Goal: Information Seeking & Learning: Learn about a topic

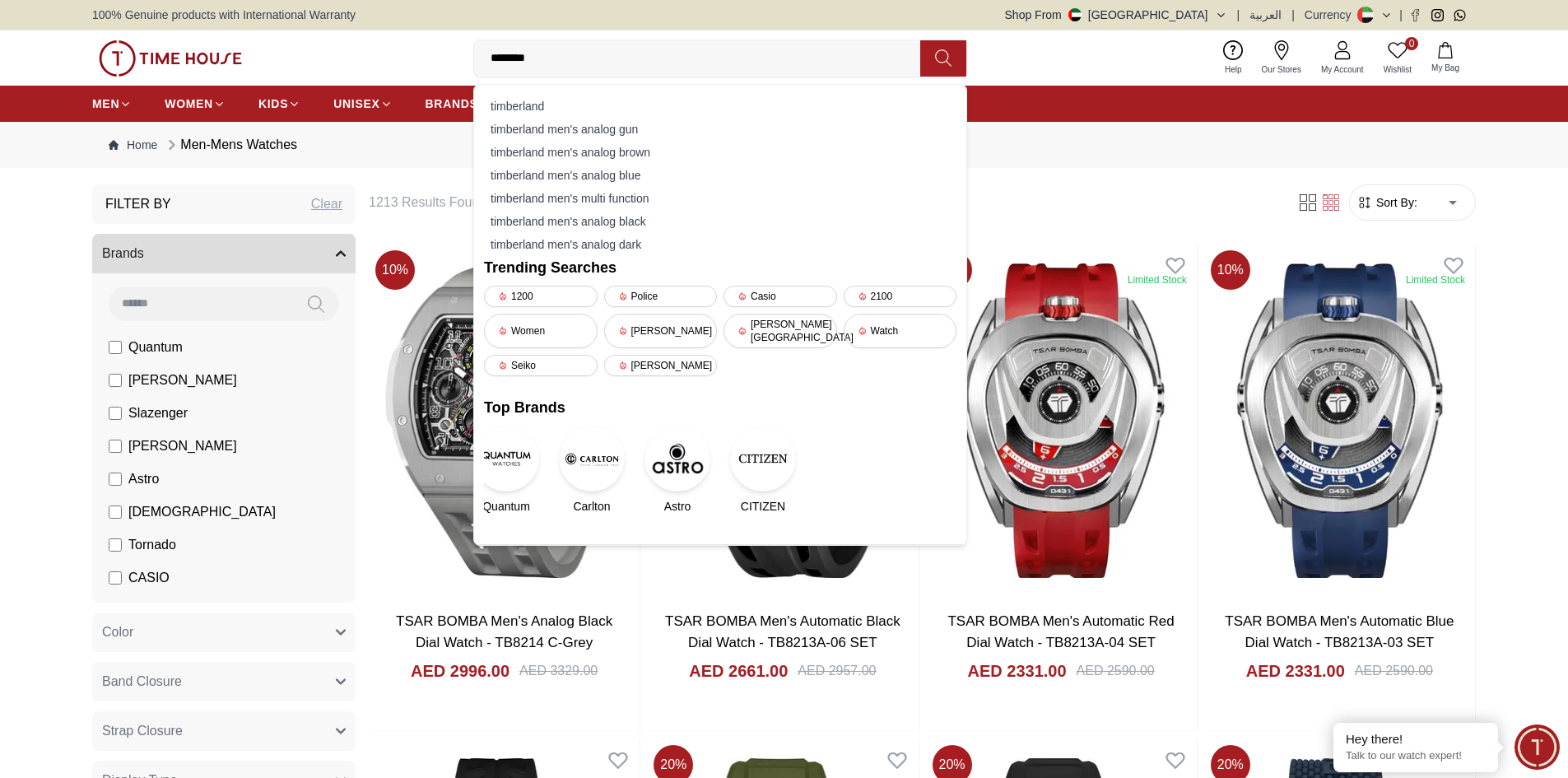
type input "********"
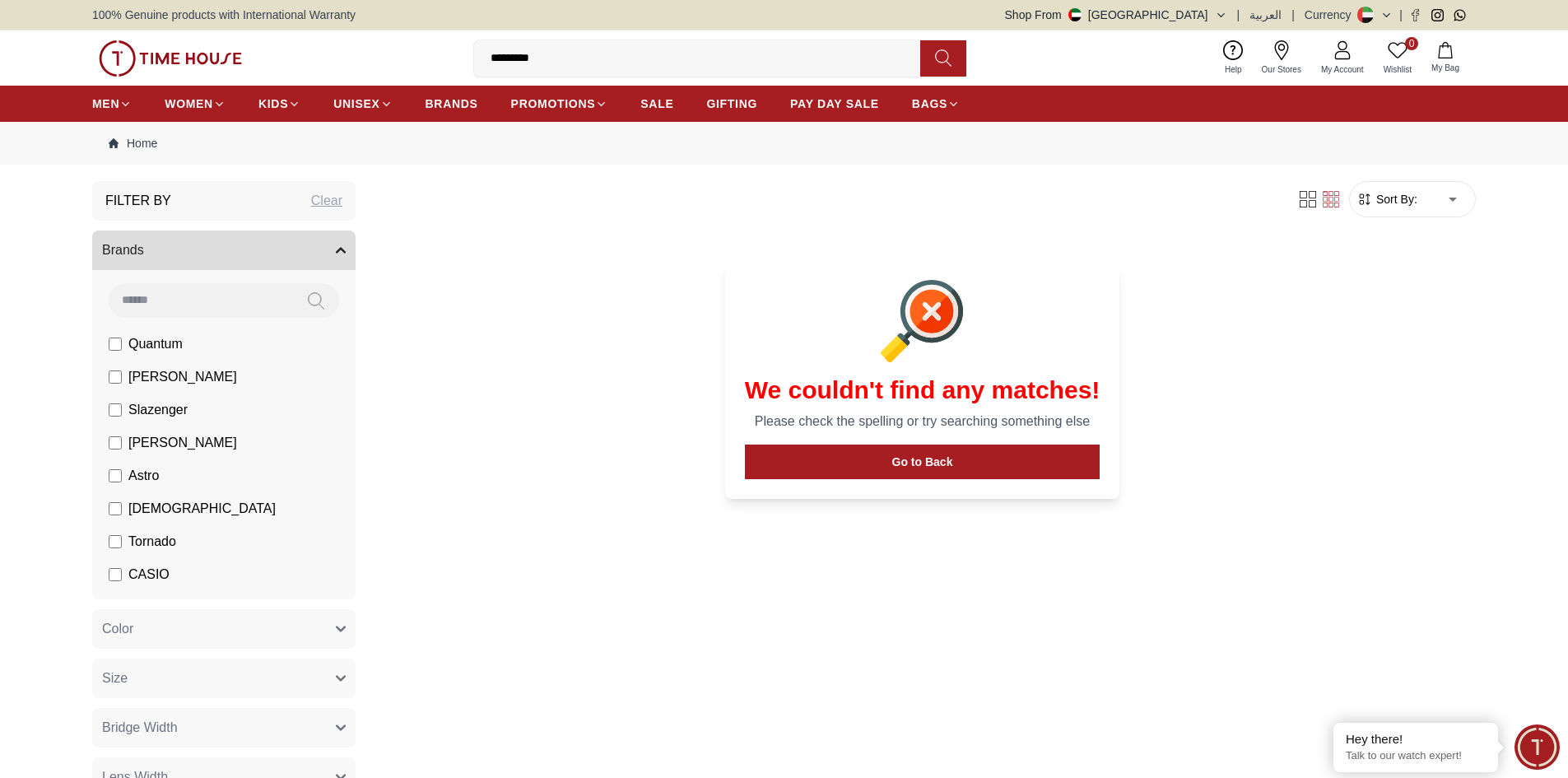
drag, startPoint x: 656, startPoint y: 74, endPoint x: 0, endPoint y: 71, distance: 656.0
click at [0, 71] on div "0 Wishlist My Bag ******** Trending Searches 1200 Police Casio 2100 Women [PERS…" at bounding box center [784, 58] width 1568 height 55
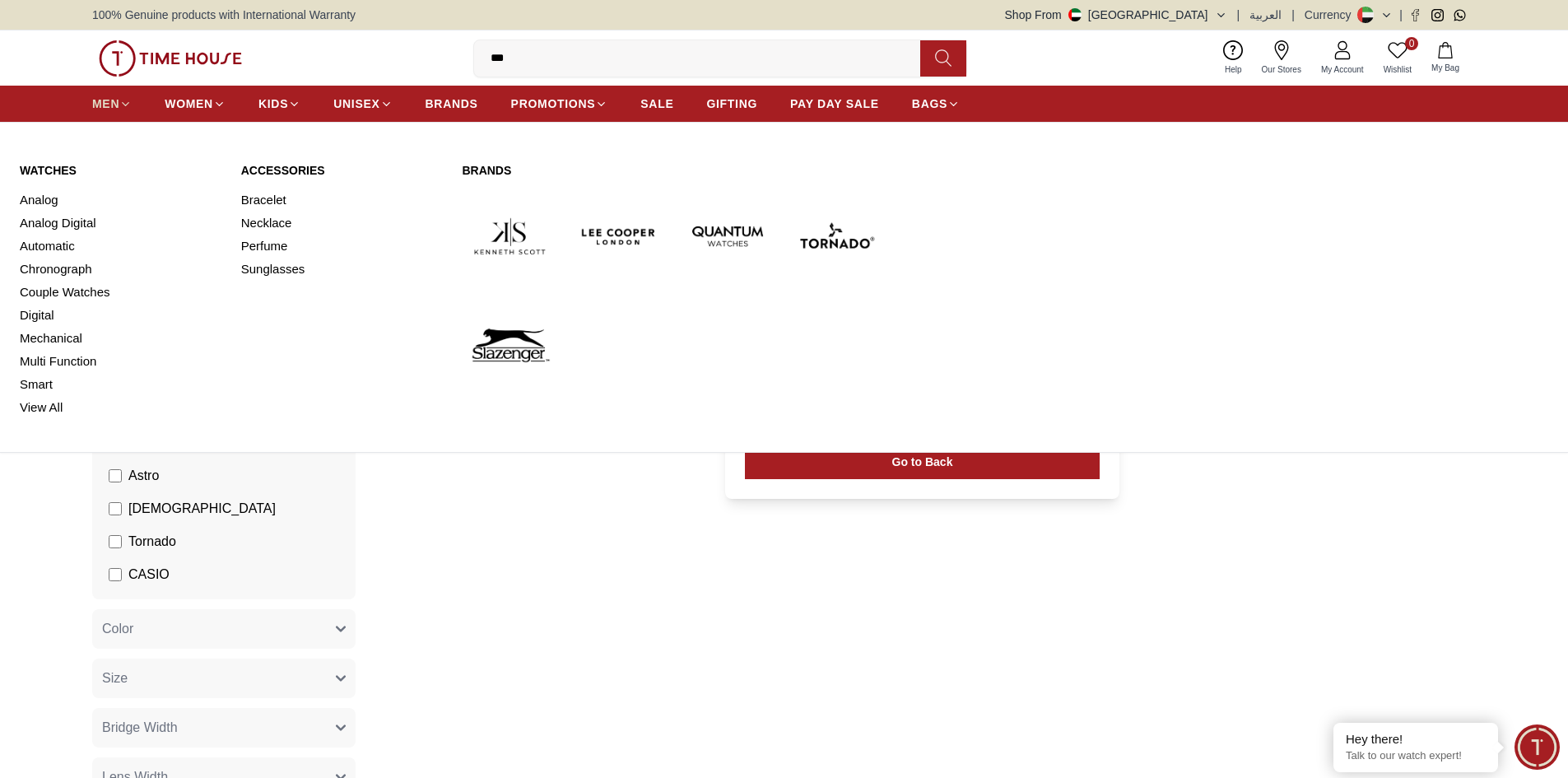
type input "***"
drag, startPoint x: 107, startPoint y: 104, endPoint x: 95, endPoint y: 93, distance: 16.3
click at [107, 103] on span "MEN" at bounding box center [106, 104] width 27 height 17
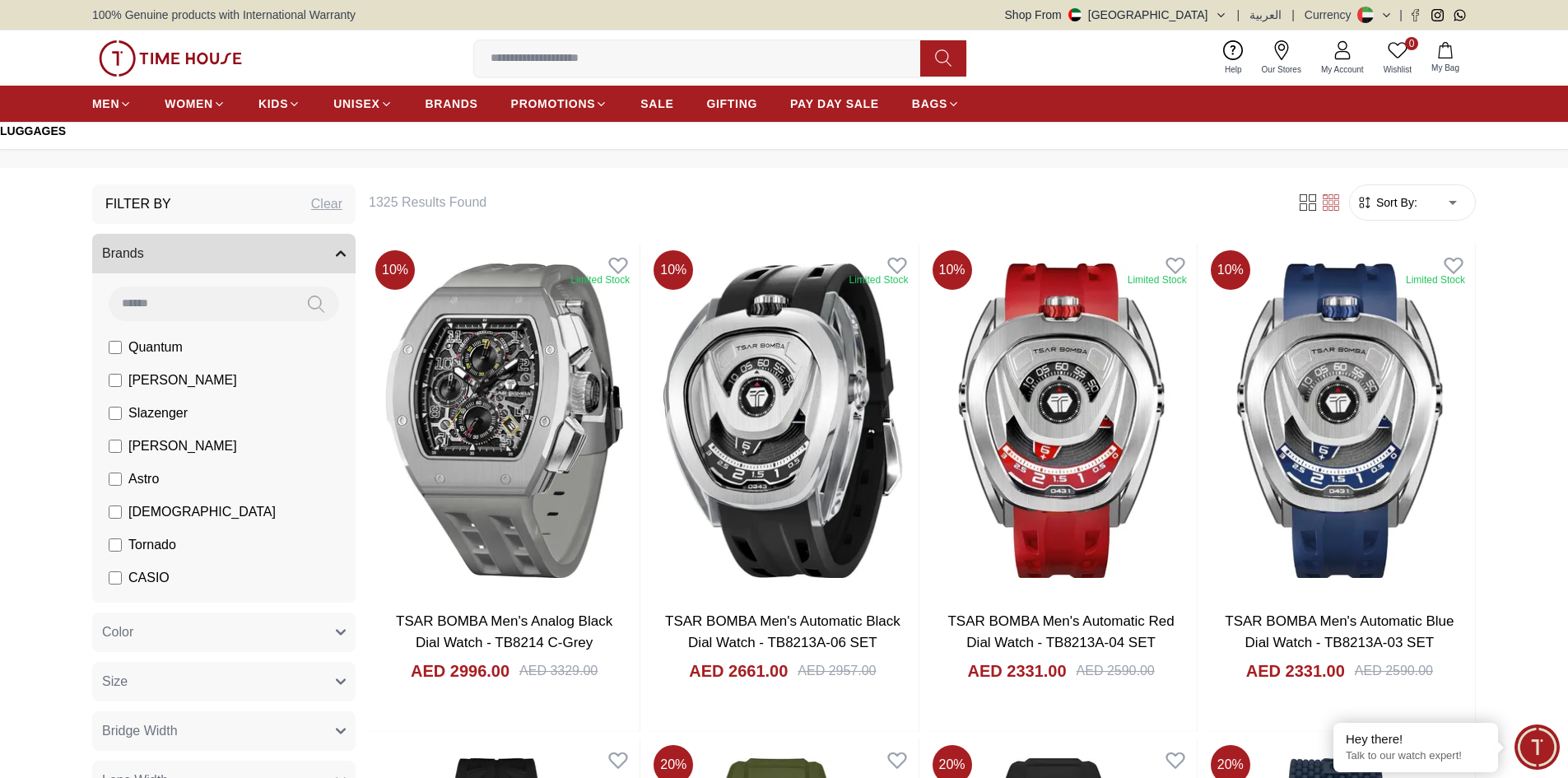
click at [881, 103] on ul "MEN WOMEN KIDS UNISEX BRANDS PROMOTIONS SALE GIFTING PAY DAY SALE BAGS" at bounding box center [526, 104] width 868 height 30
click at [869, 103] on span "PAY DAY SALE" at bounding box center [834, 104] width 89 height 17
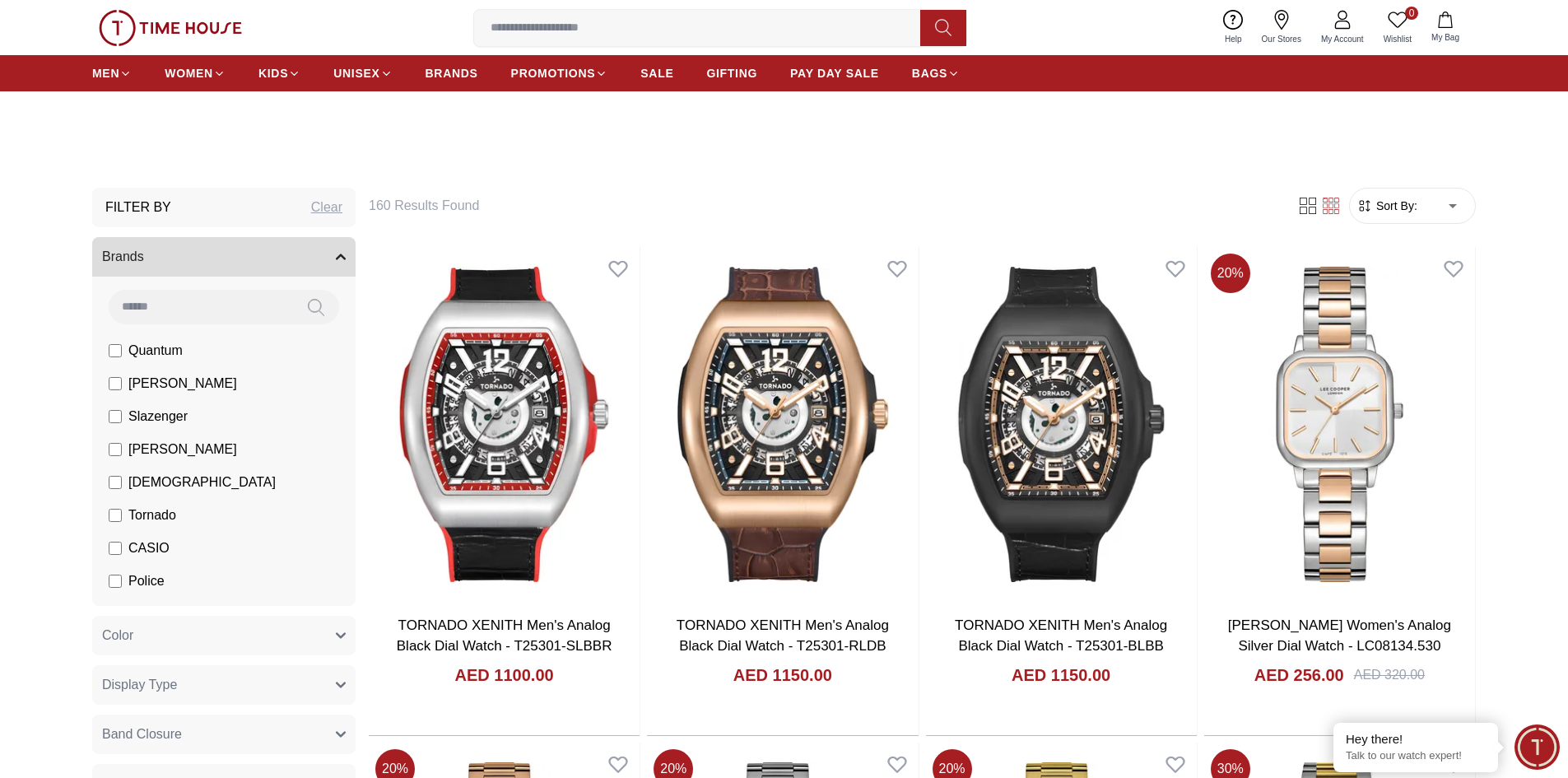
scroll to position [824, 0]
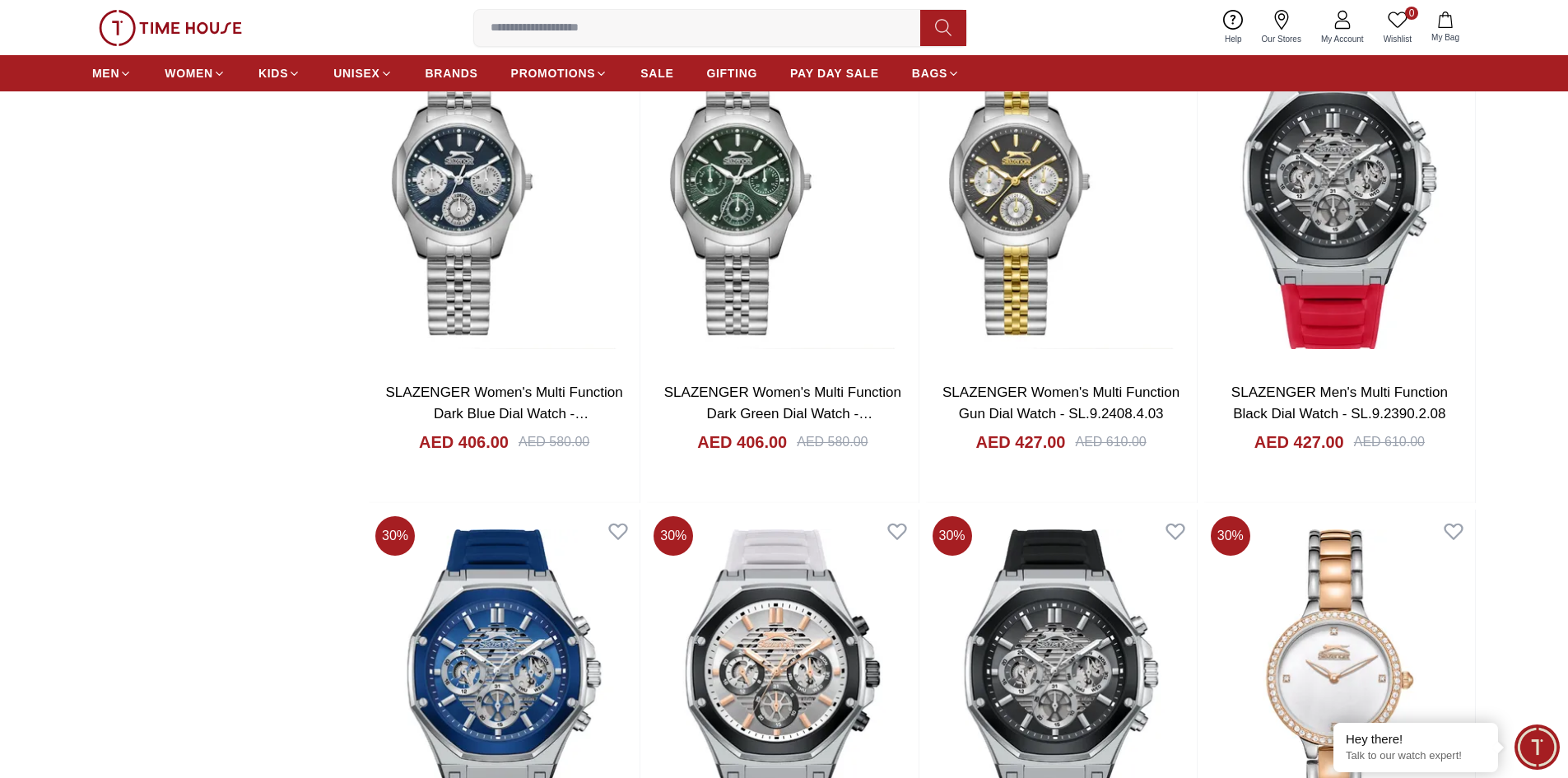
scroll to position [1952, 0]
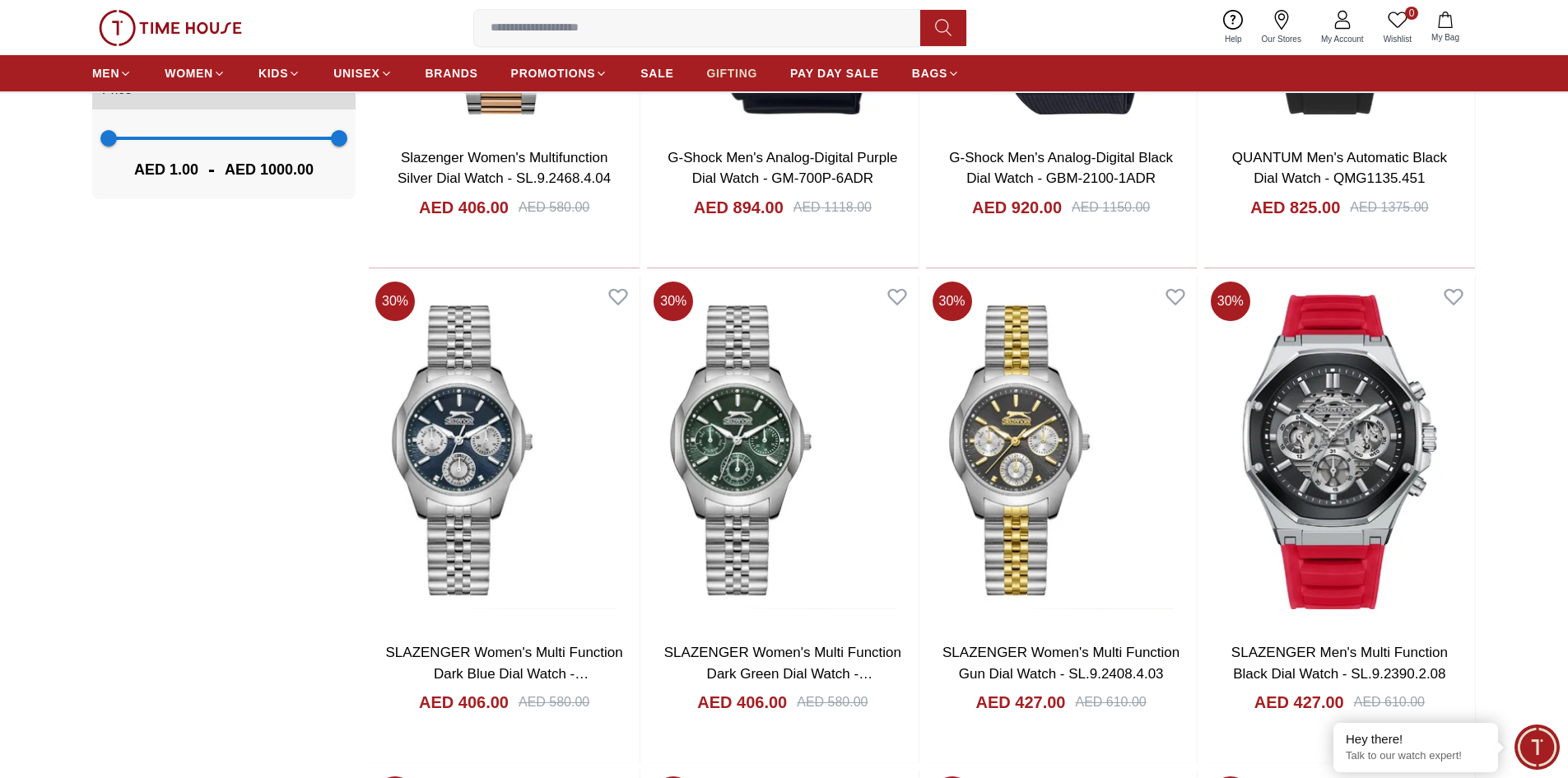
click at [754, 69] on span "GIFTING" at bounding box center [731, 74] width 51 height 17
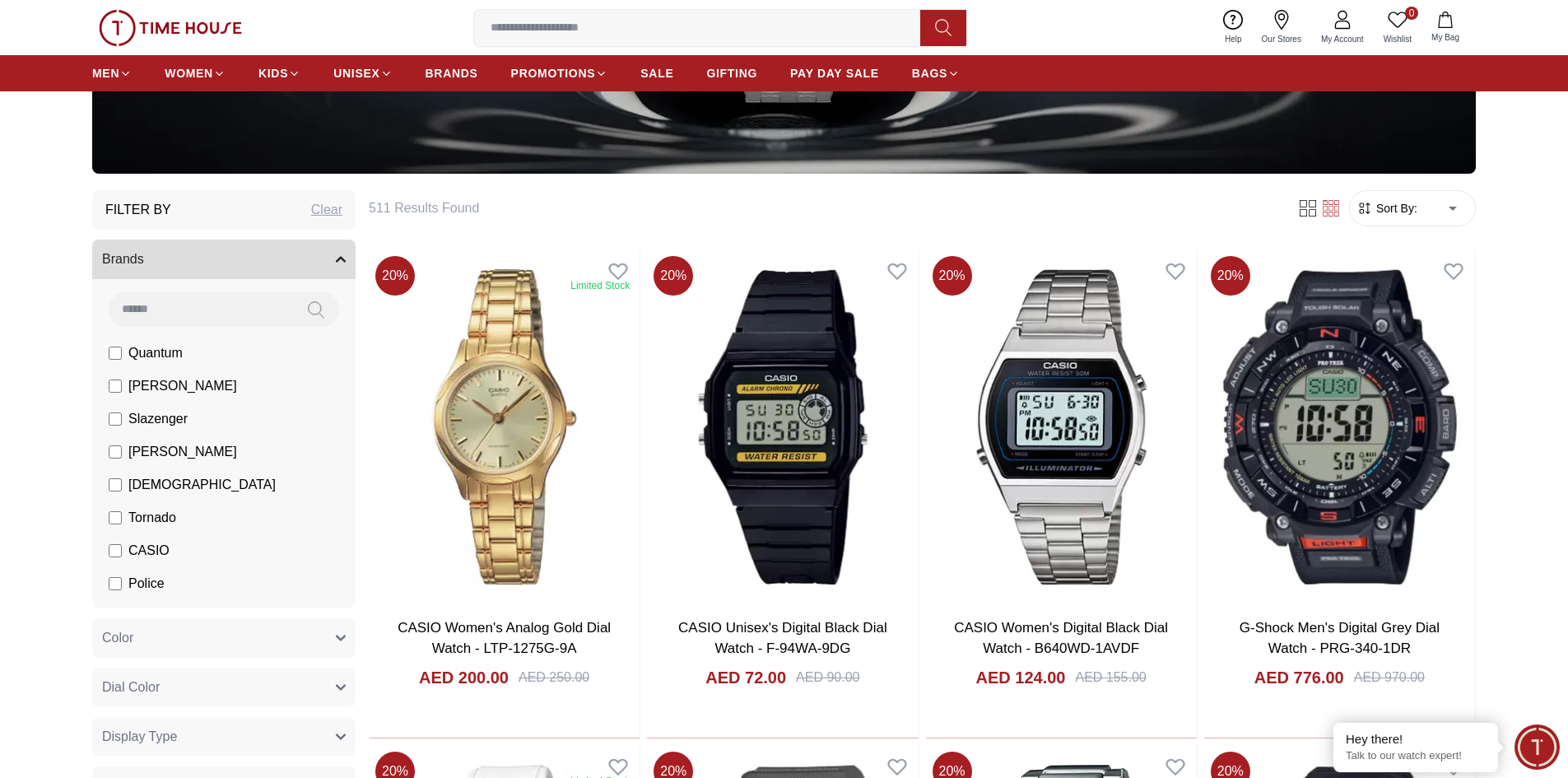
scroll to position [494, 0]
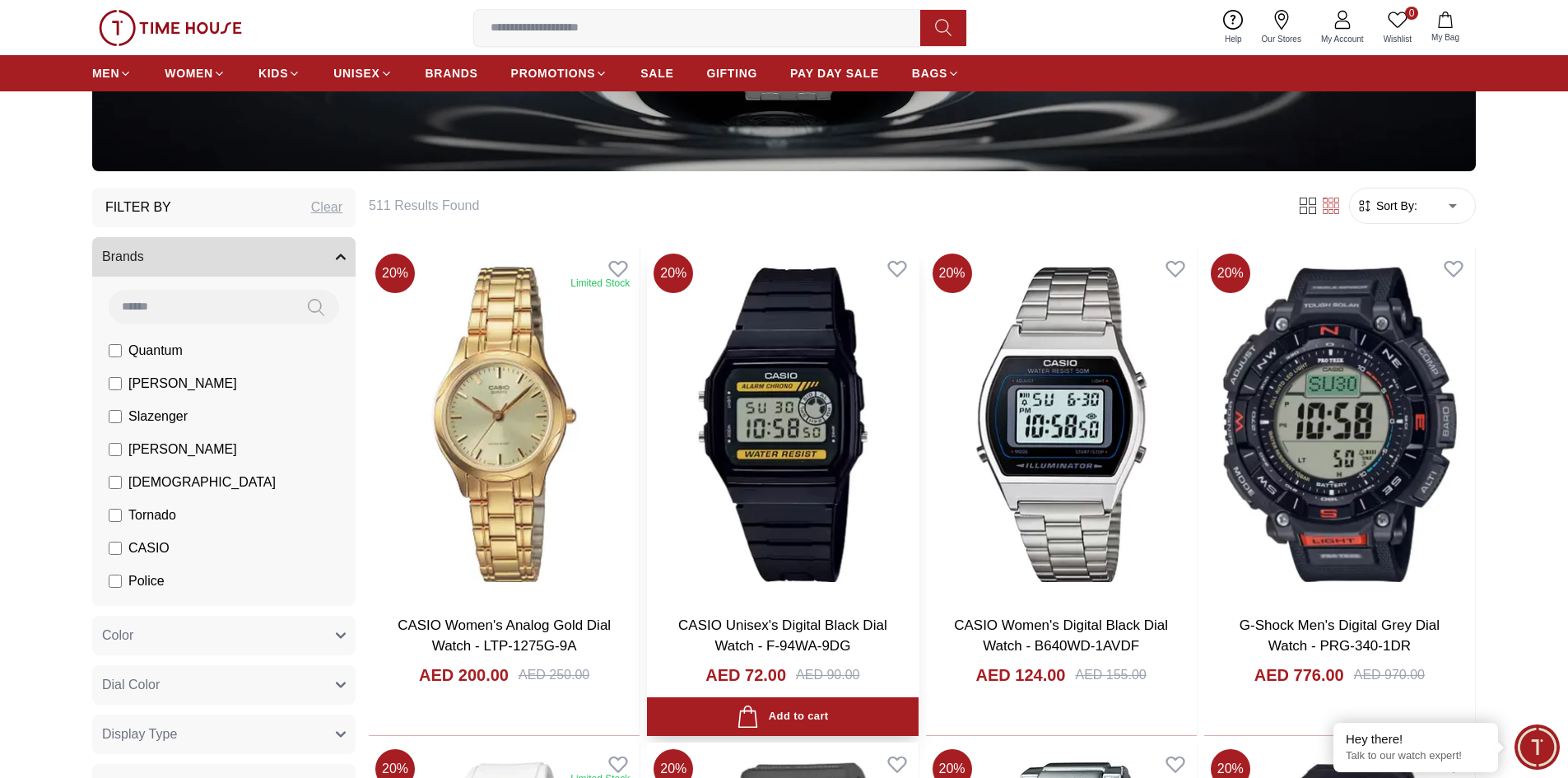
click at [851, 509] on img at bounding box center [783, 423] width 271 height 354
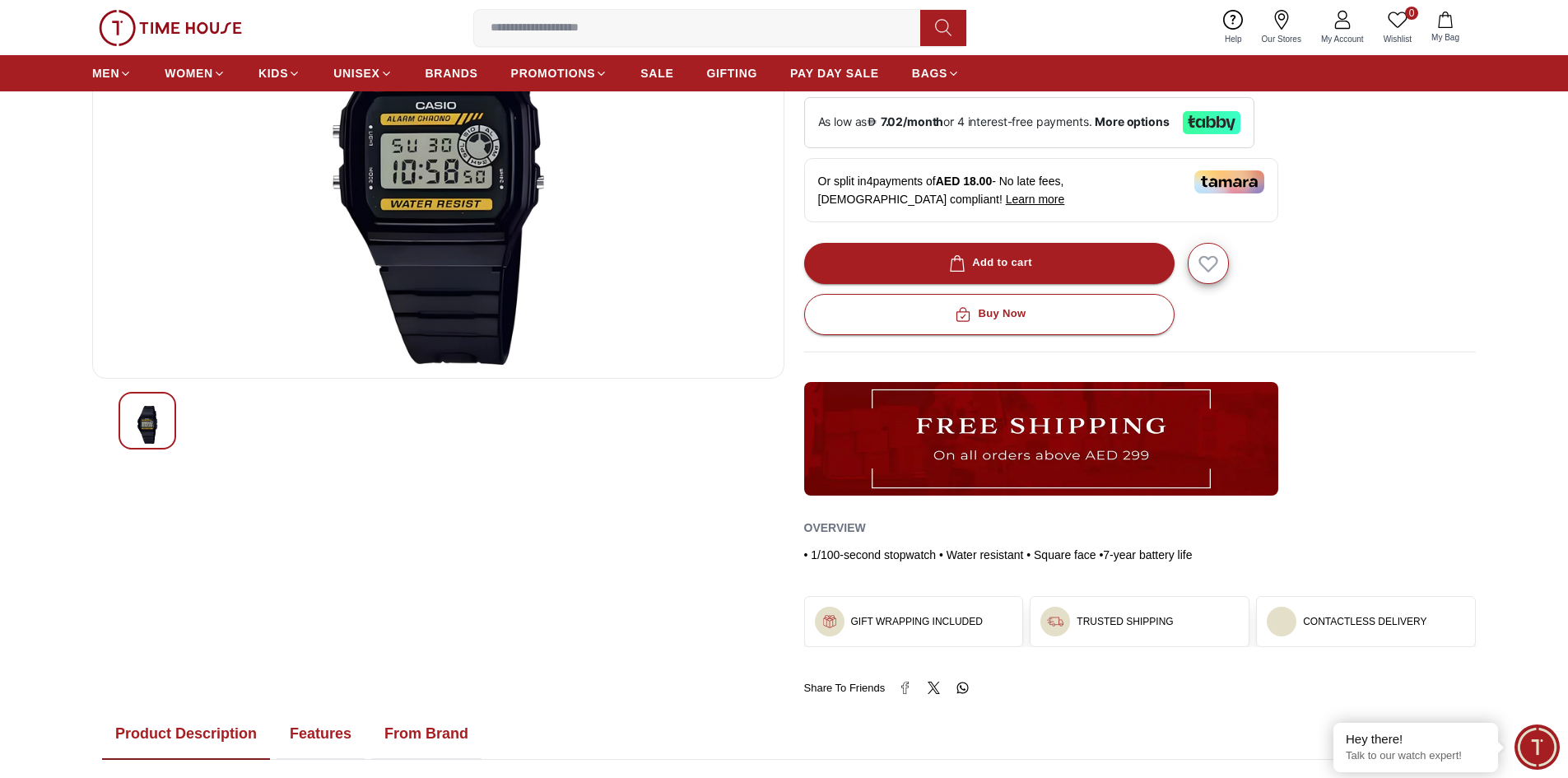
scroll to position [219, 0]
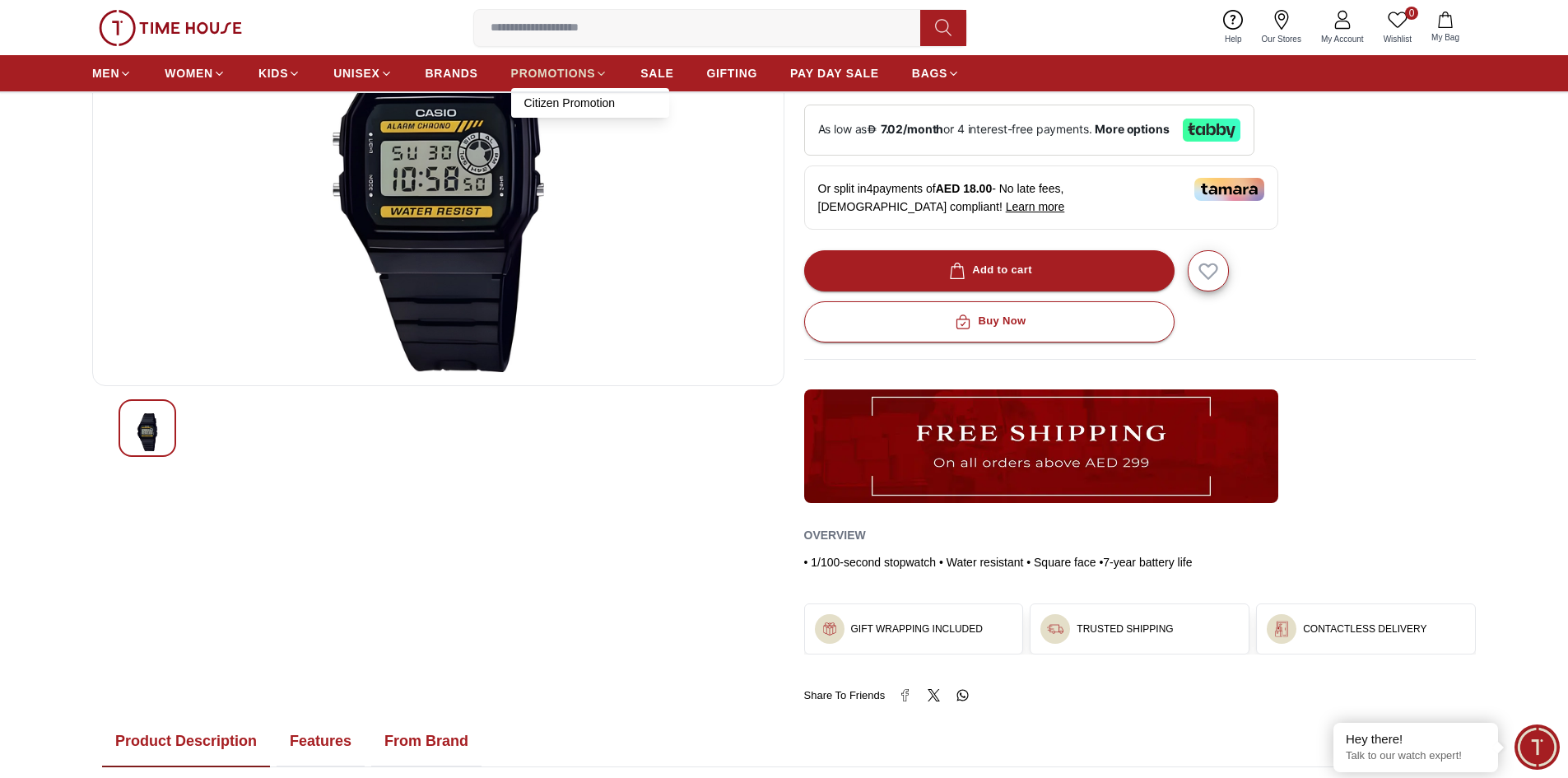
click at [581, 70] on span "PROMOTIONS" at bounding box center [553, 74] width 85 height 17
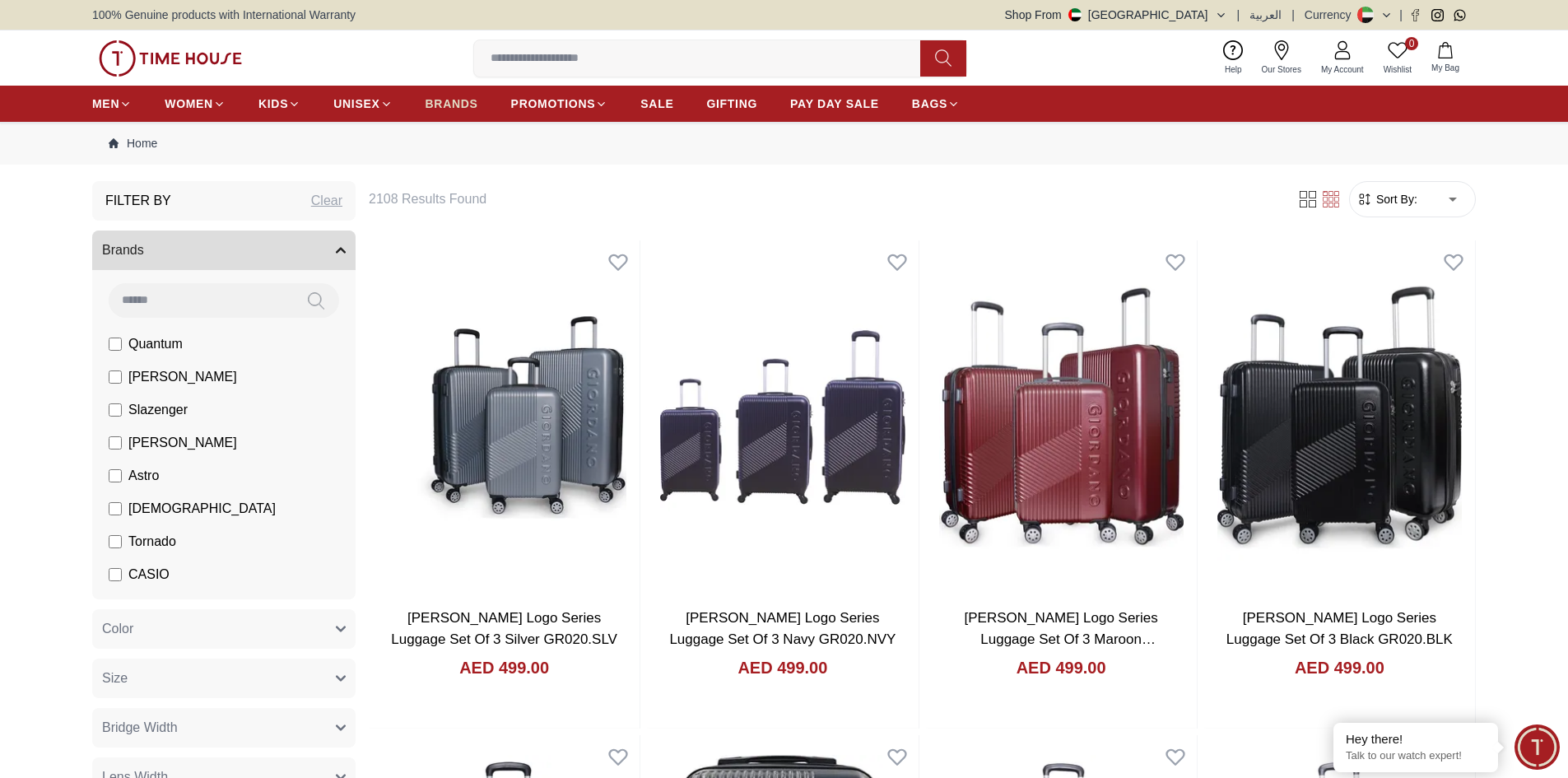
click at [451, 107] on span "BRANDS" at bounding box center [452, 104] width 52 height 17
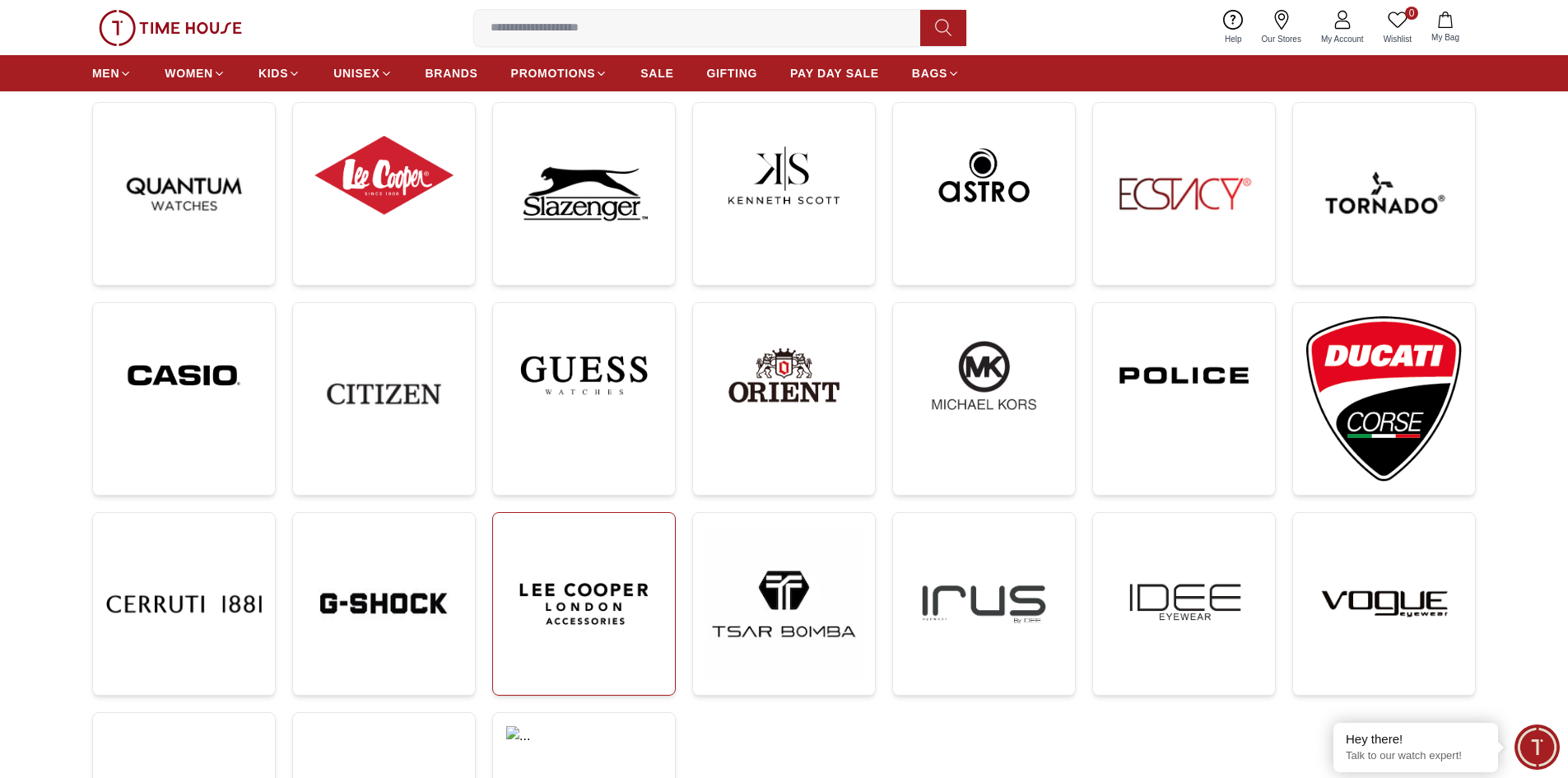
scroll to position [247, 0]
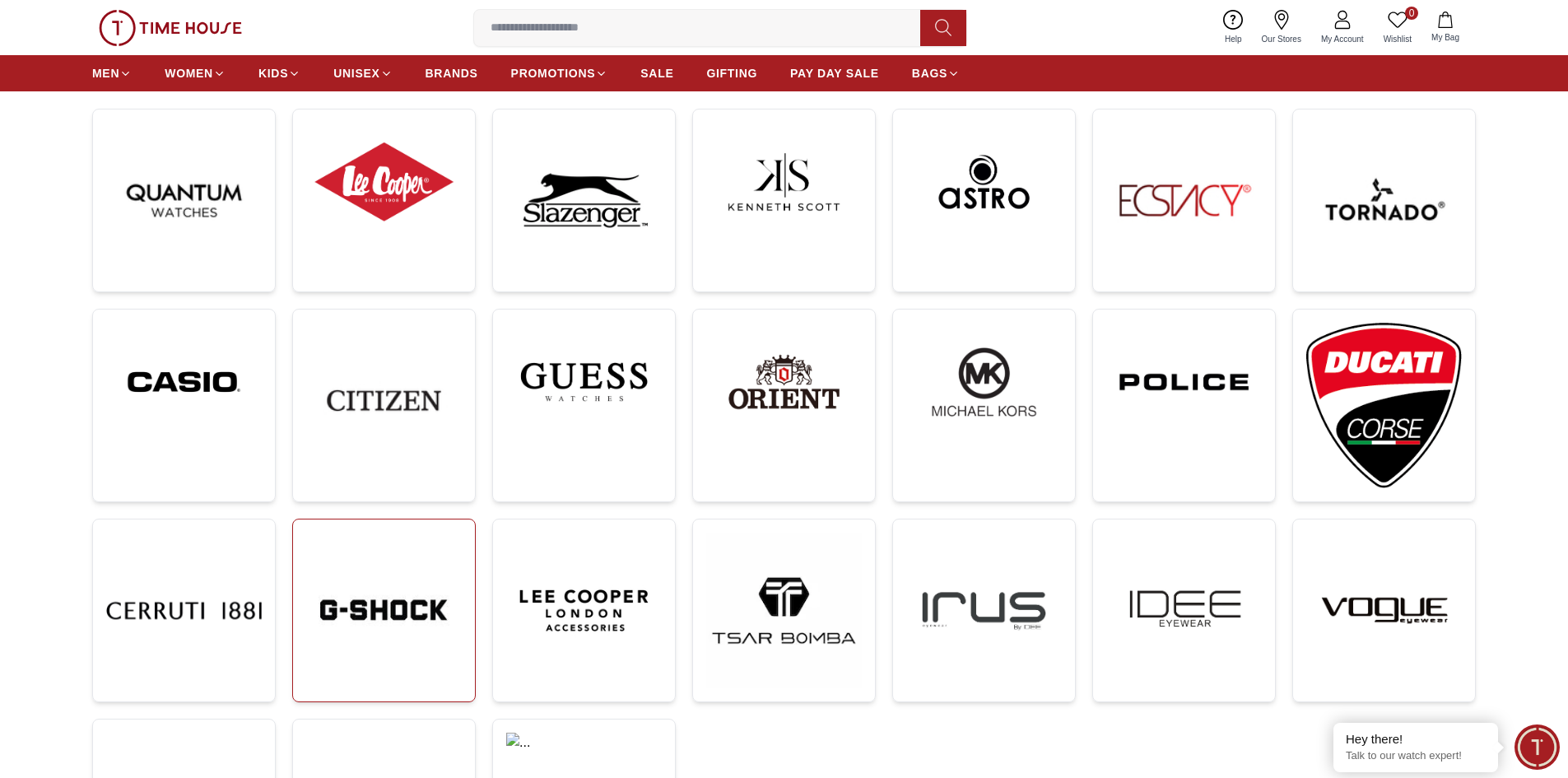
click at [426, 567] on img at bounding box center [384, 610] width 156 height 156
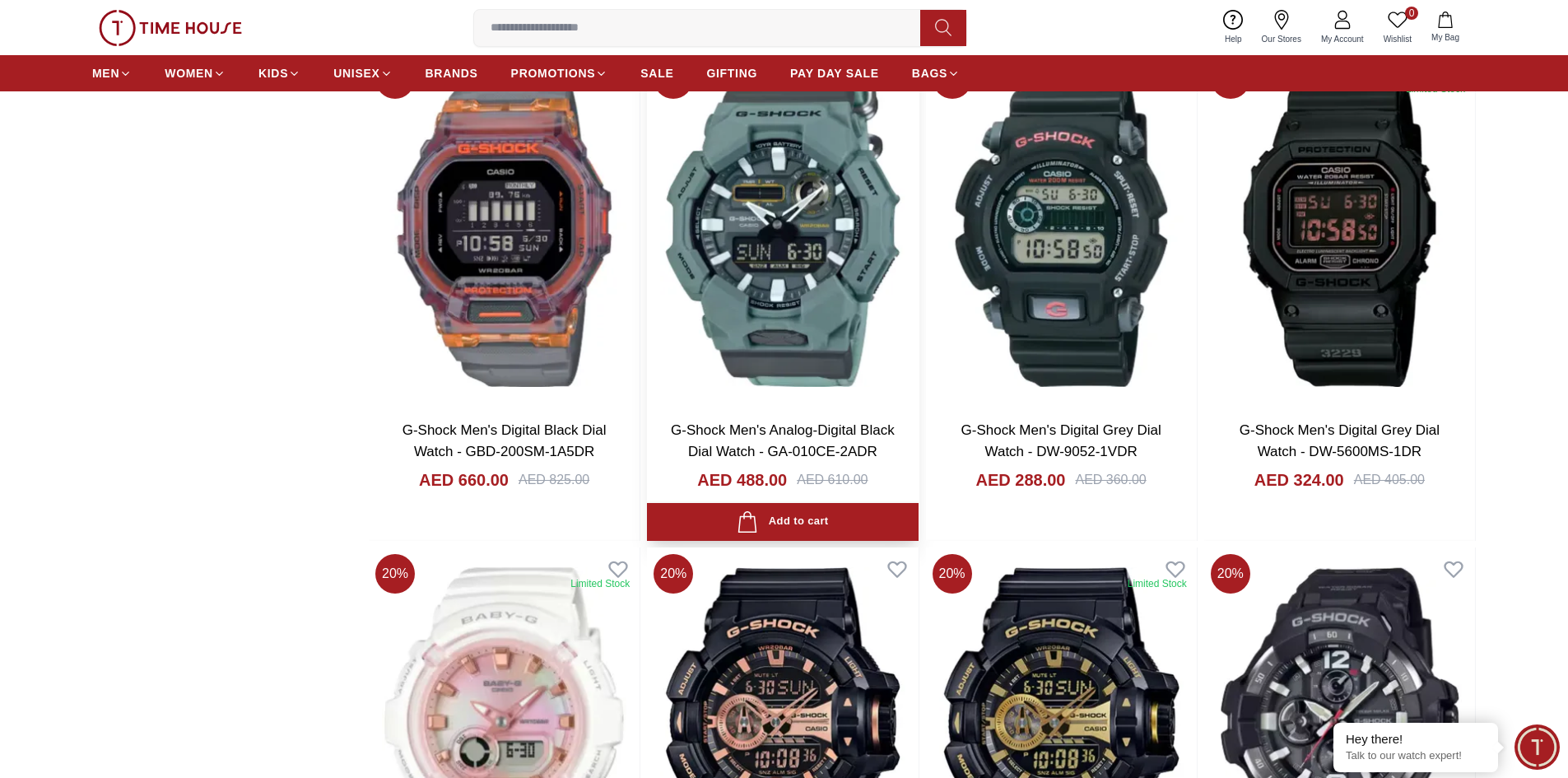
scroll to position [2387, 0]
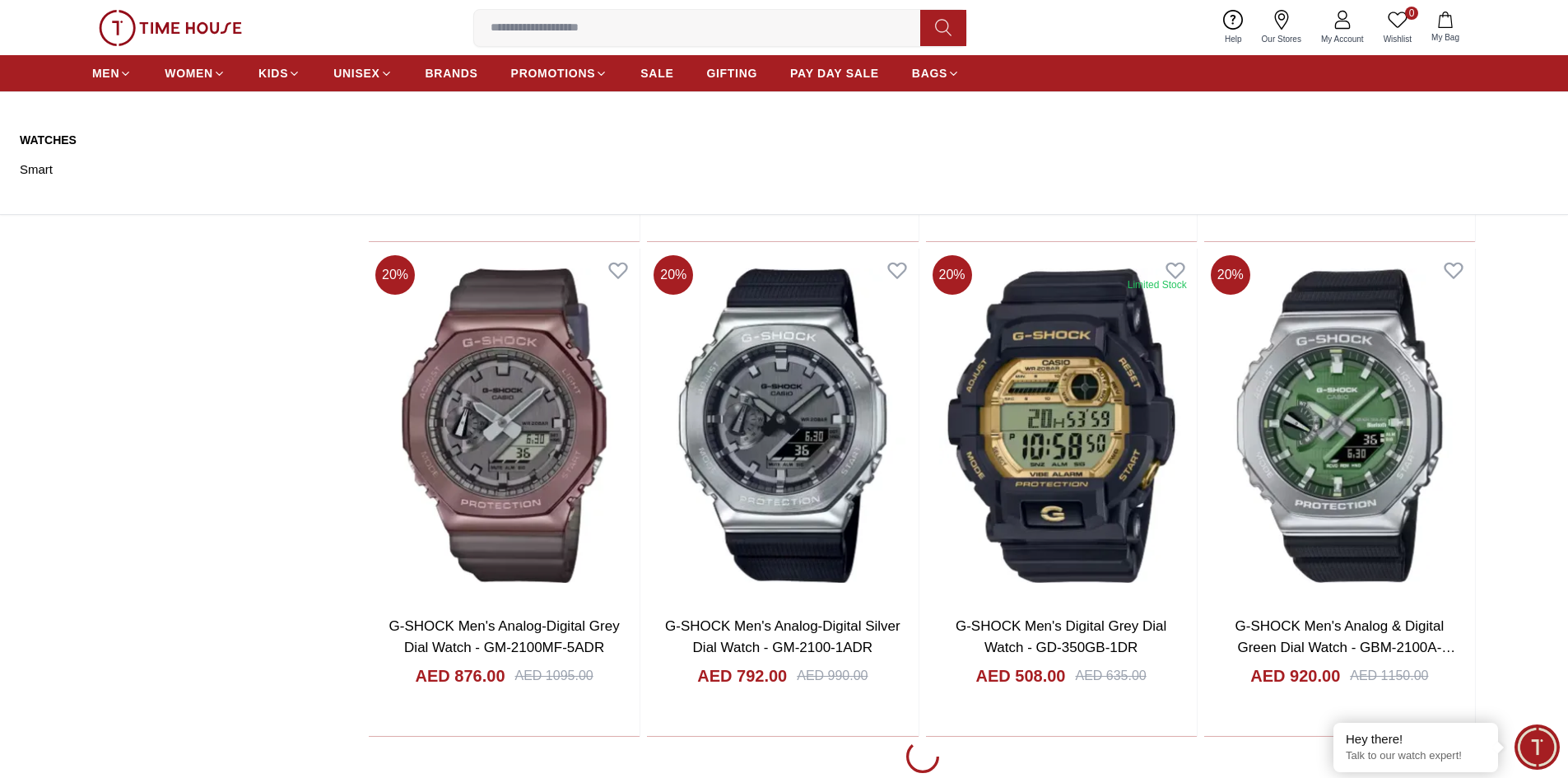
scroll to position [7410, 0]
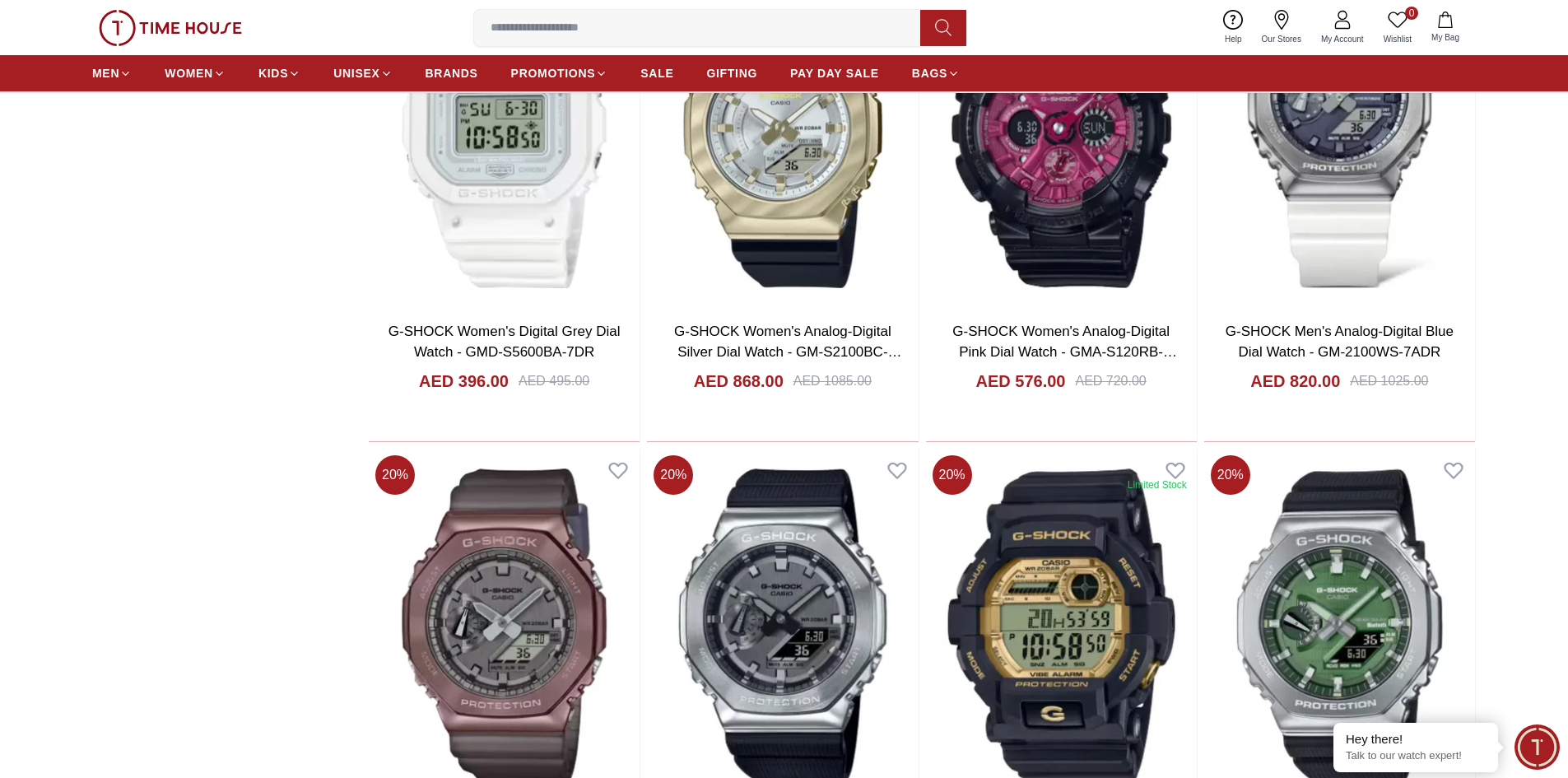
click at [486, 64] on ul "MEN WOMEN KIDS UNISEX BRANDS PROMOTIONS SALE GIFTING PAY DAY SALE BAGS" at bounding box center [526, 74] width 868 height 30
click at [473, 66] on span "BRANDS" at bounding box center [452, 74] width 52 height 17
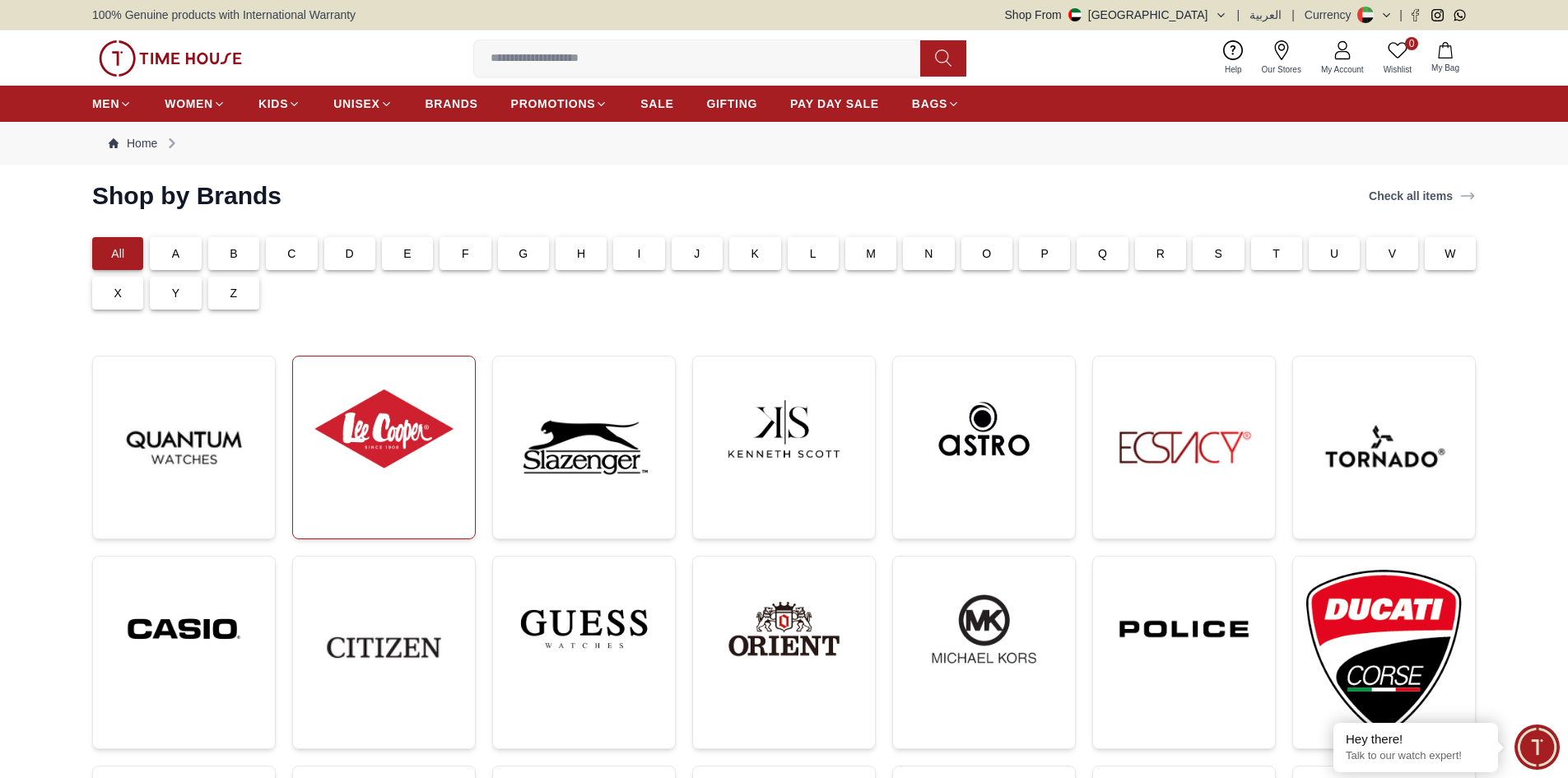
click at [353, 441] on img at bounding box center [384, 429] width 156 height 119
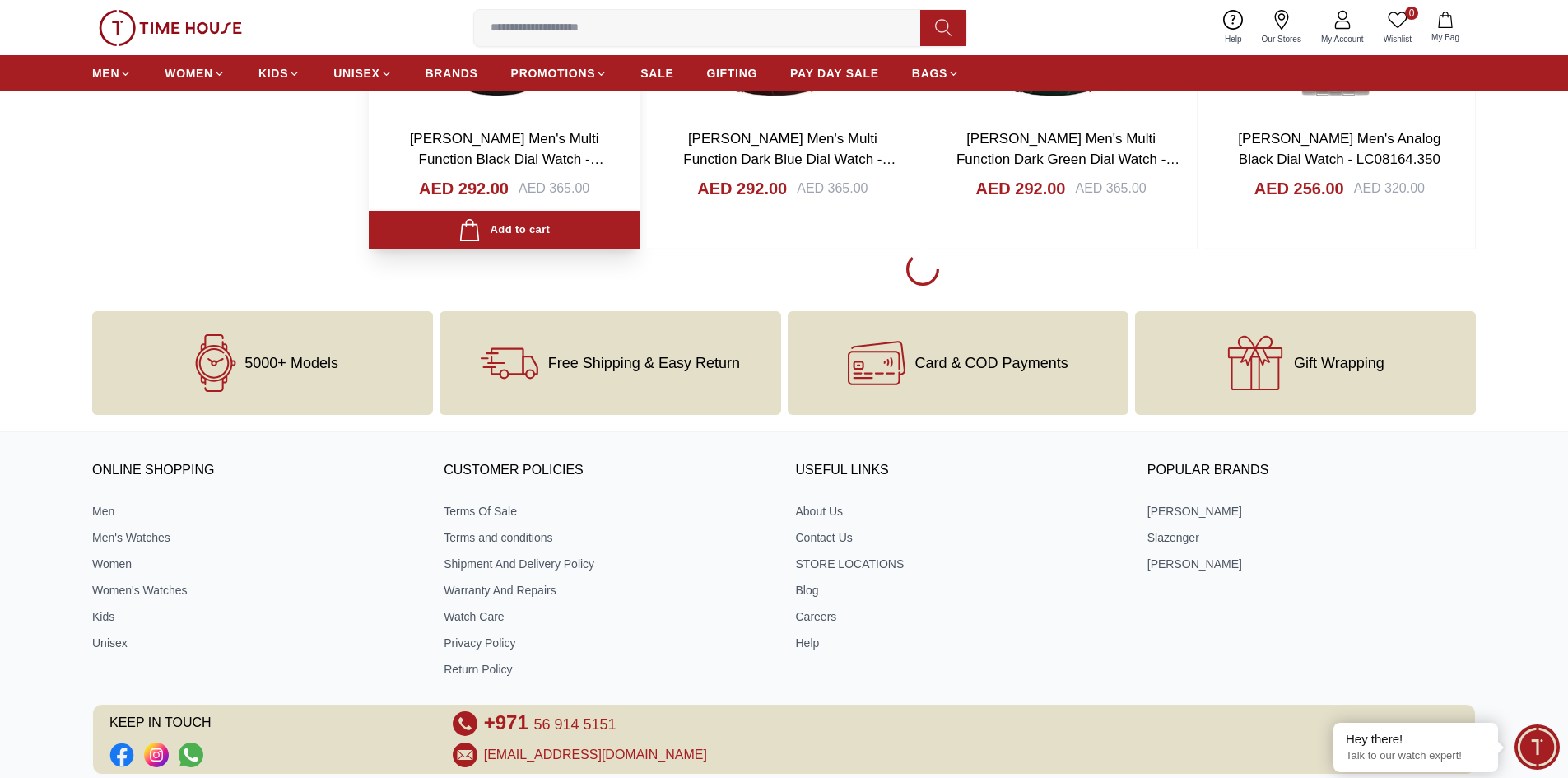
scroll to position [3211, 0]
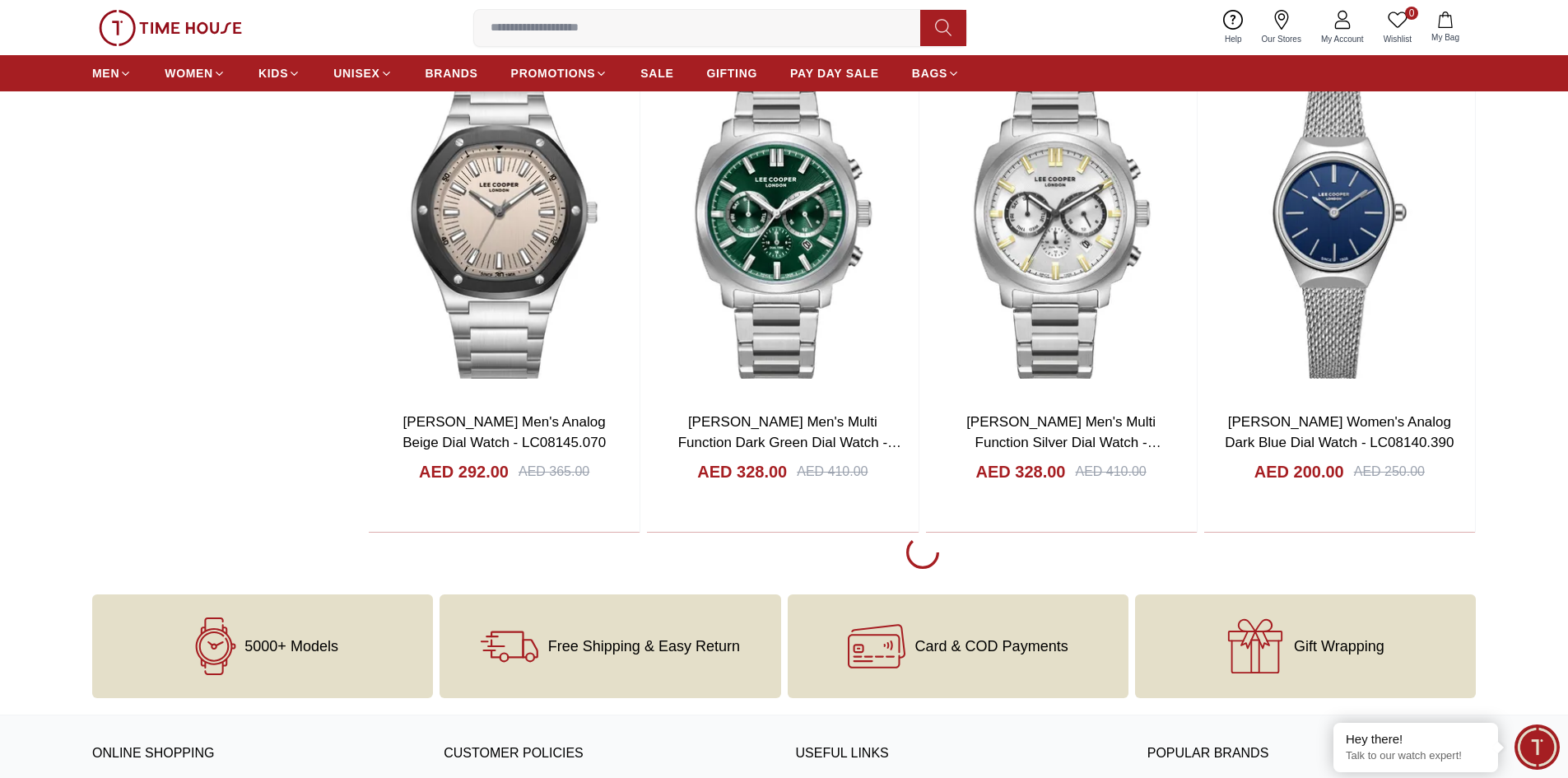
scroll to position [7904, 0]
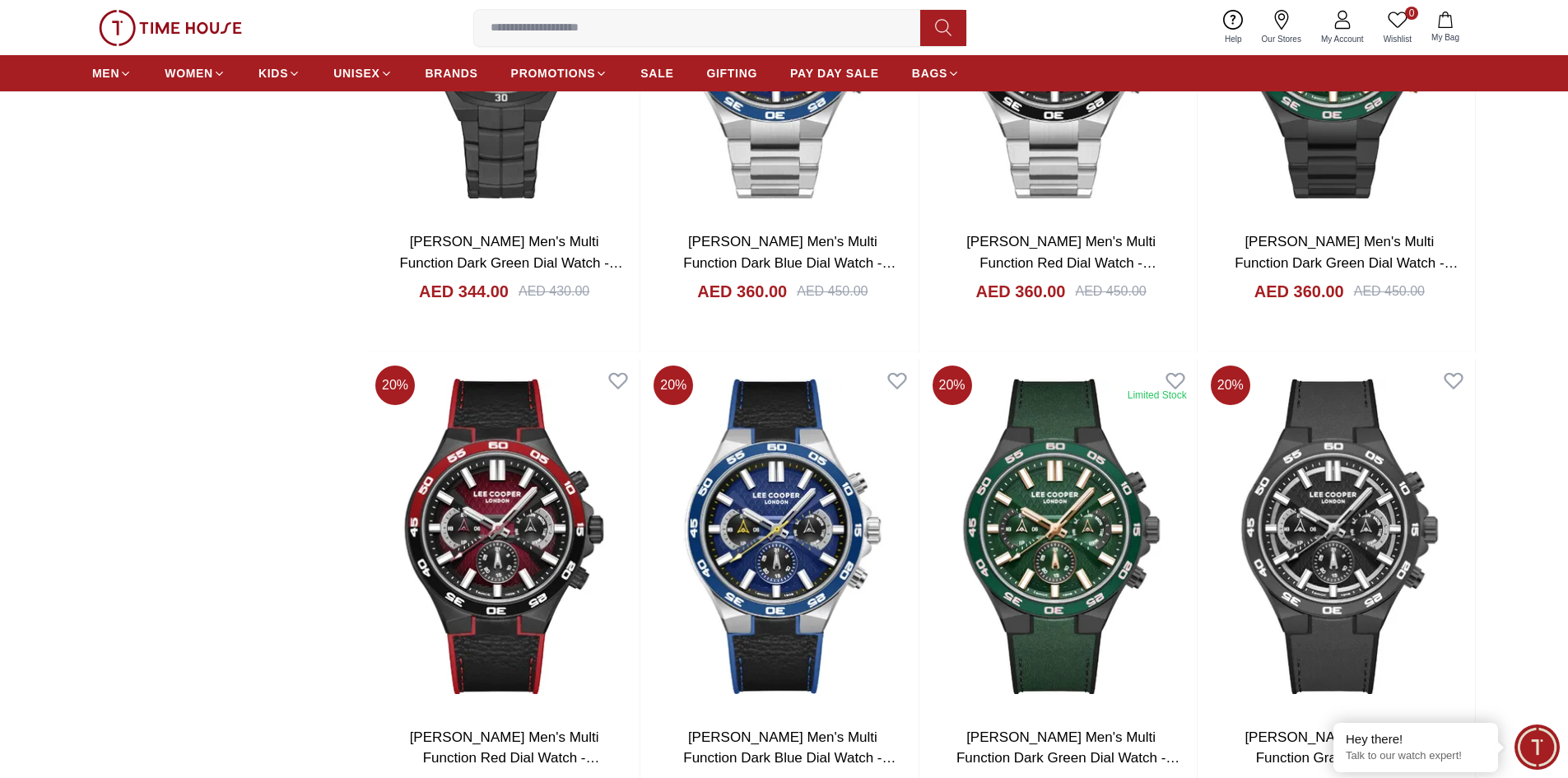
scroll to position [11115, 0]
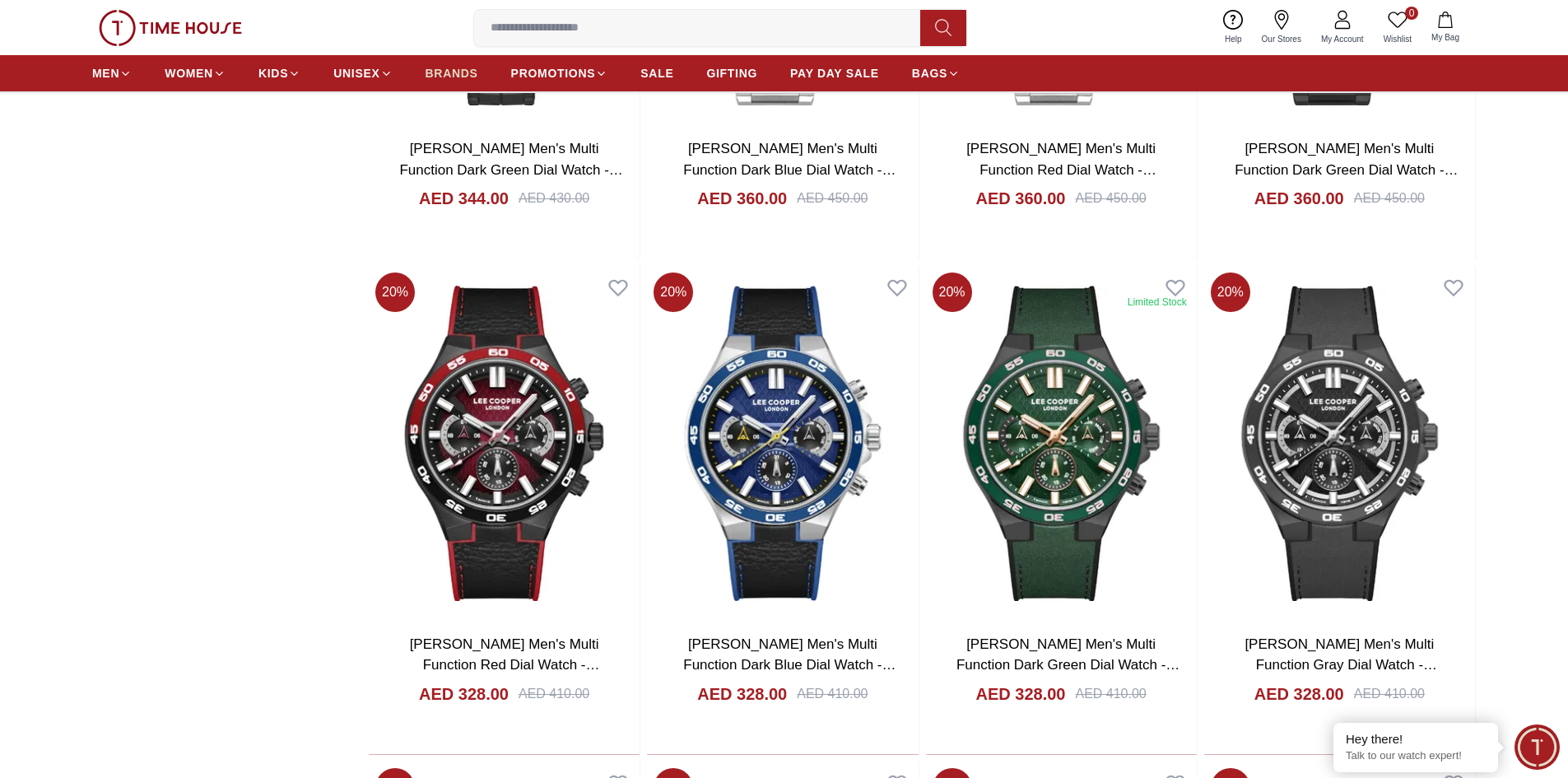
drag, startPoint x: 514, startPoint y: 451, endPoint x: 462, endPoint y: 59, distance: 395.4
click at [462, 59] on link "BRANDS" at bounding box center [452, 74] width 52 height 30
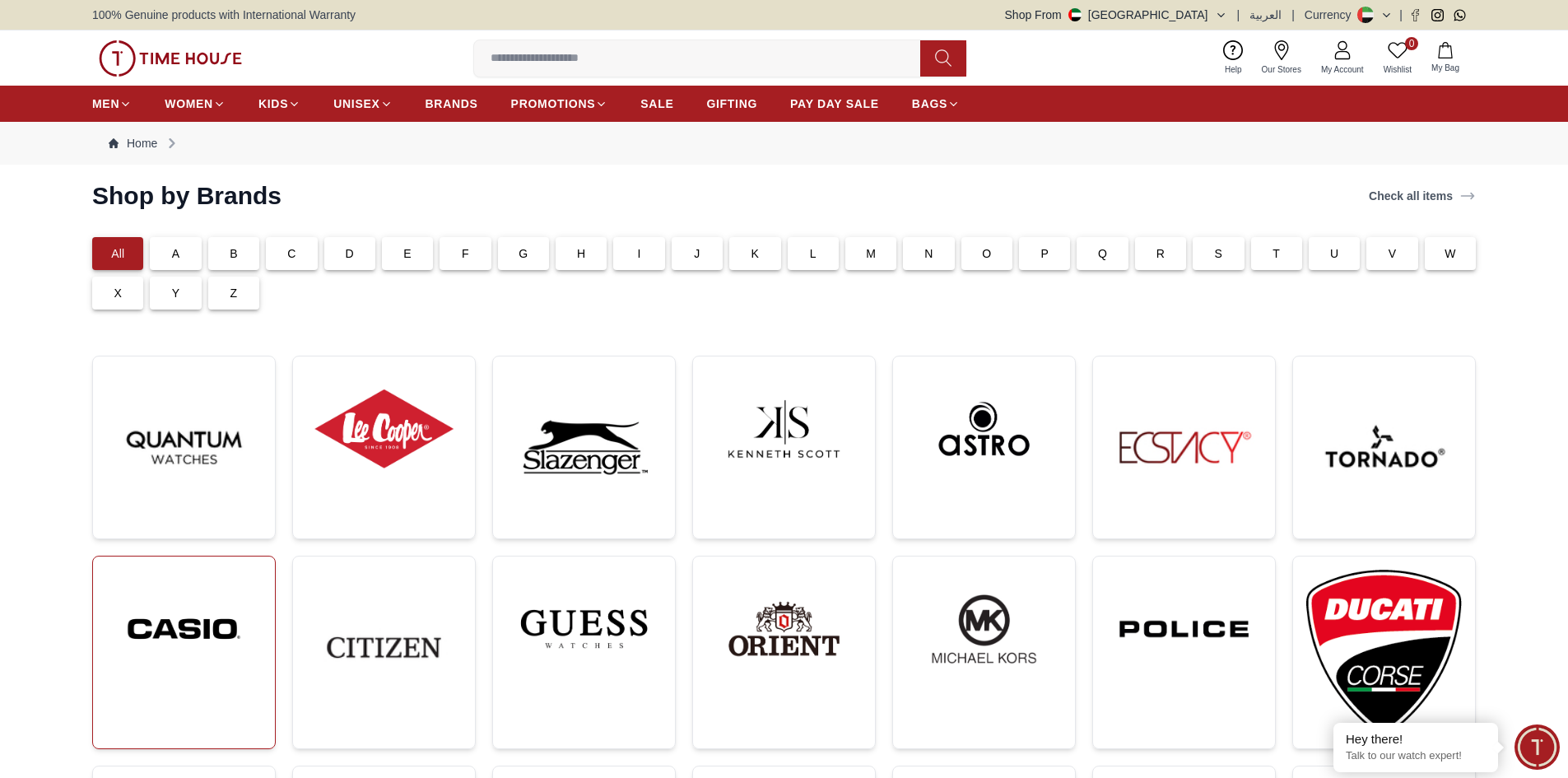
click at [225, 565] on link at bounding box center [184, 652] width 184 height 193
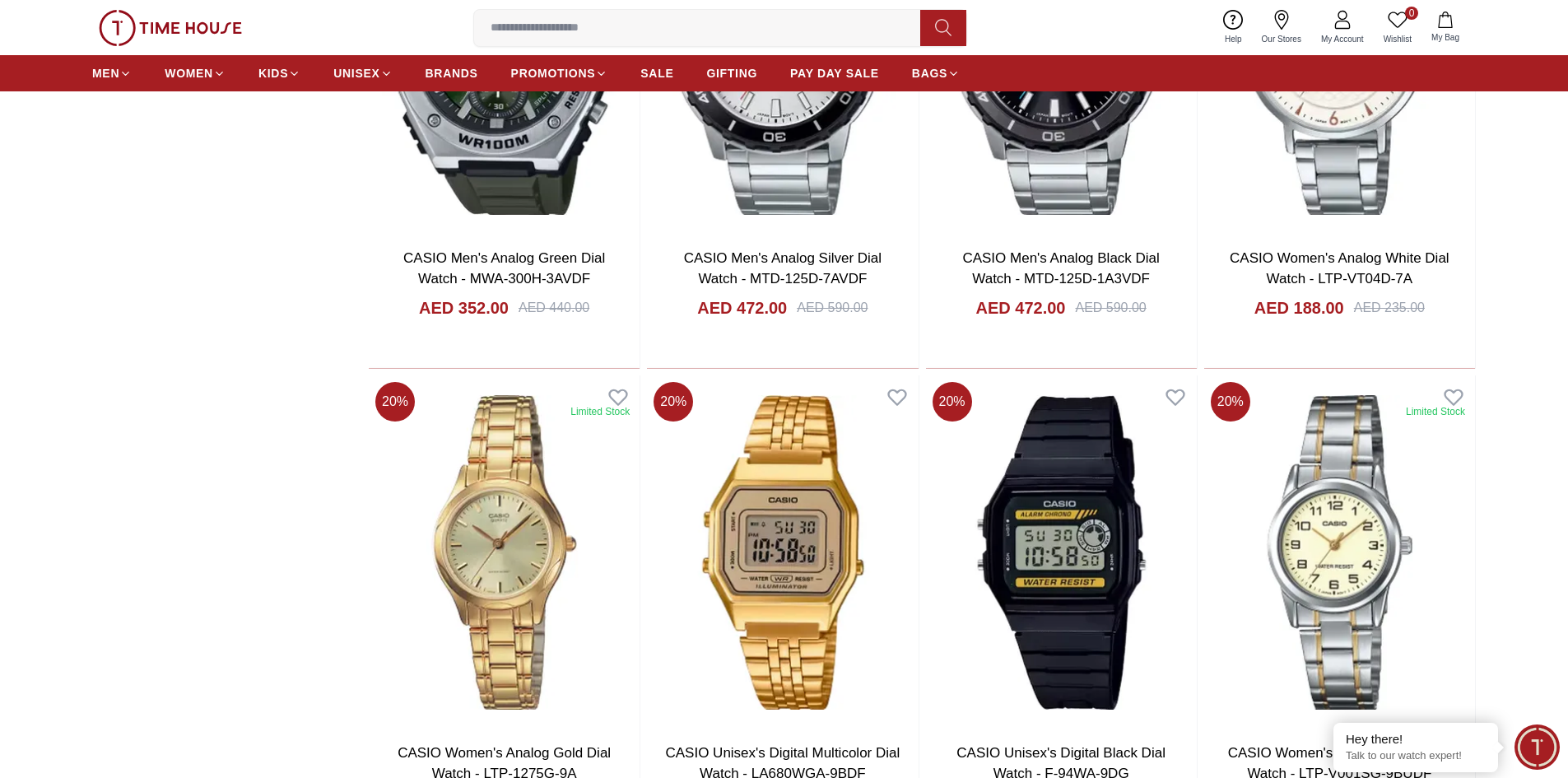
scroll to position [2799, 0]
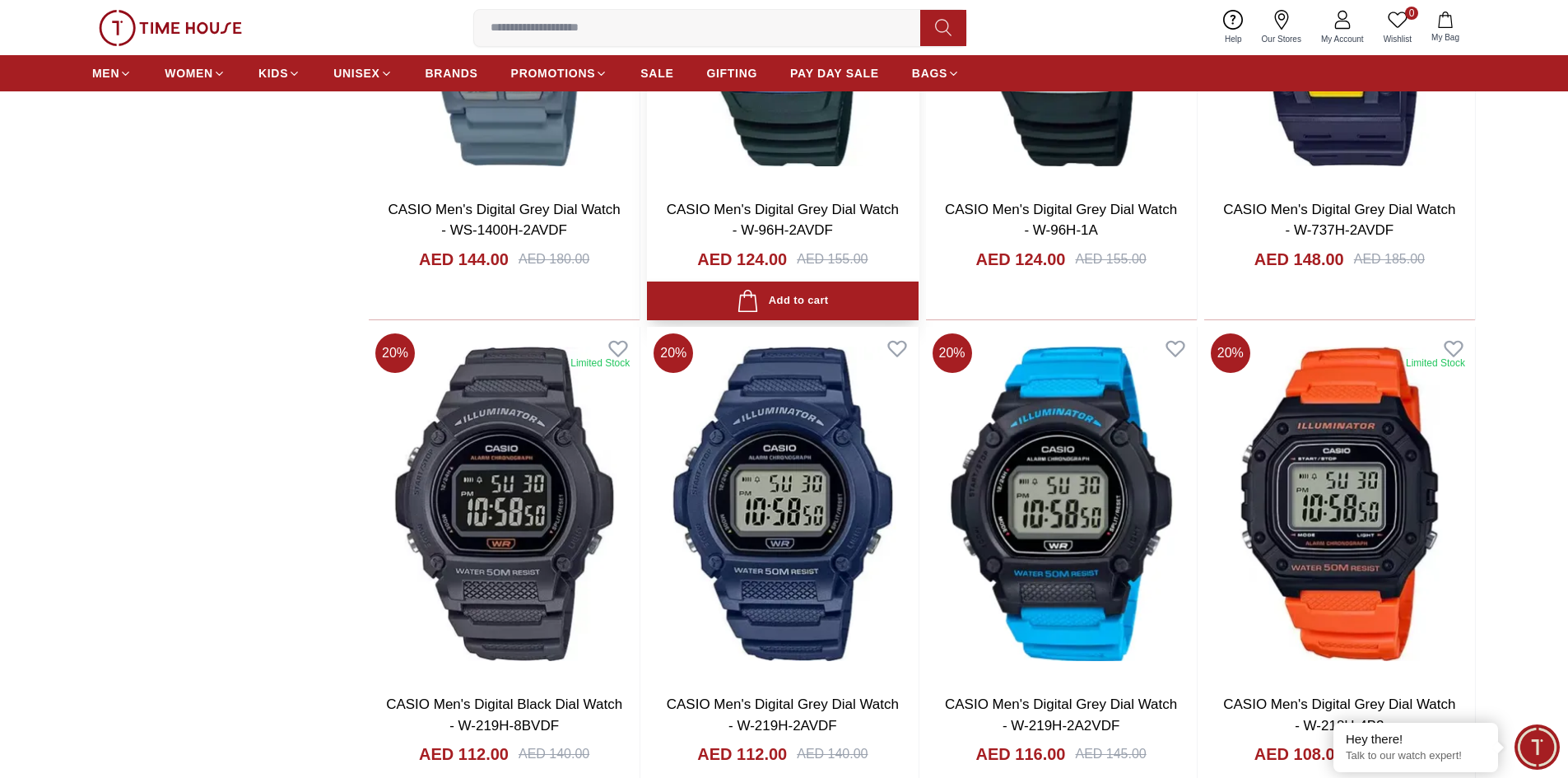
scroll to position [7410, 0]
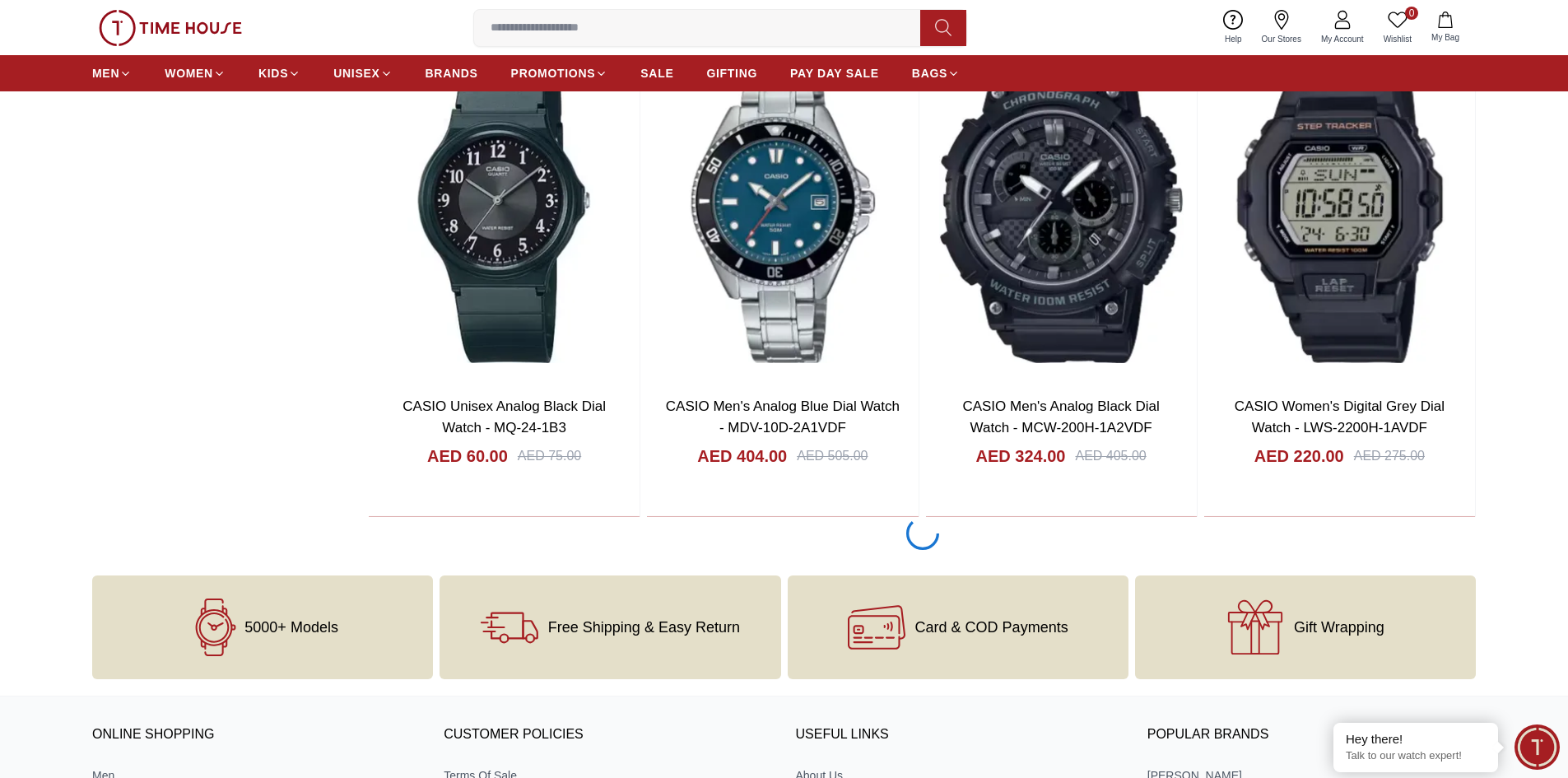
scroll to position [12809, 0]
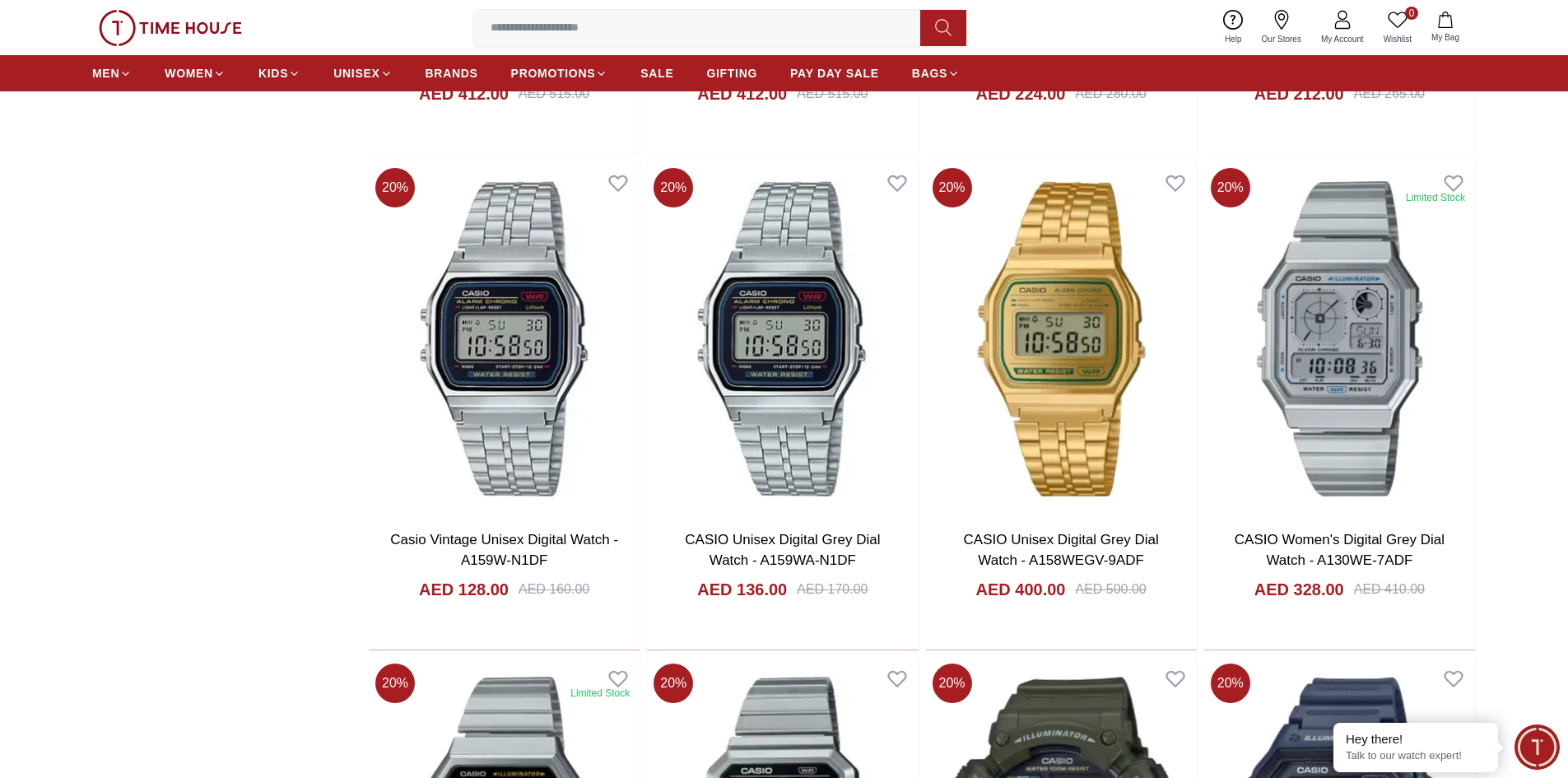
scroll to position [16679, 0]
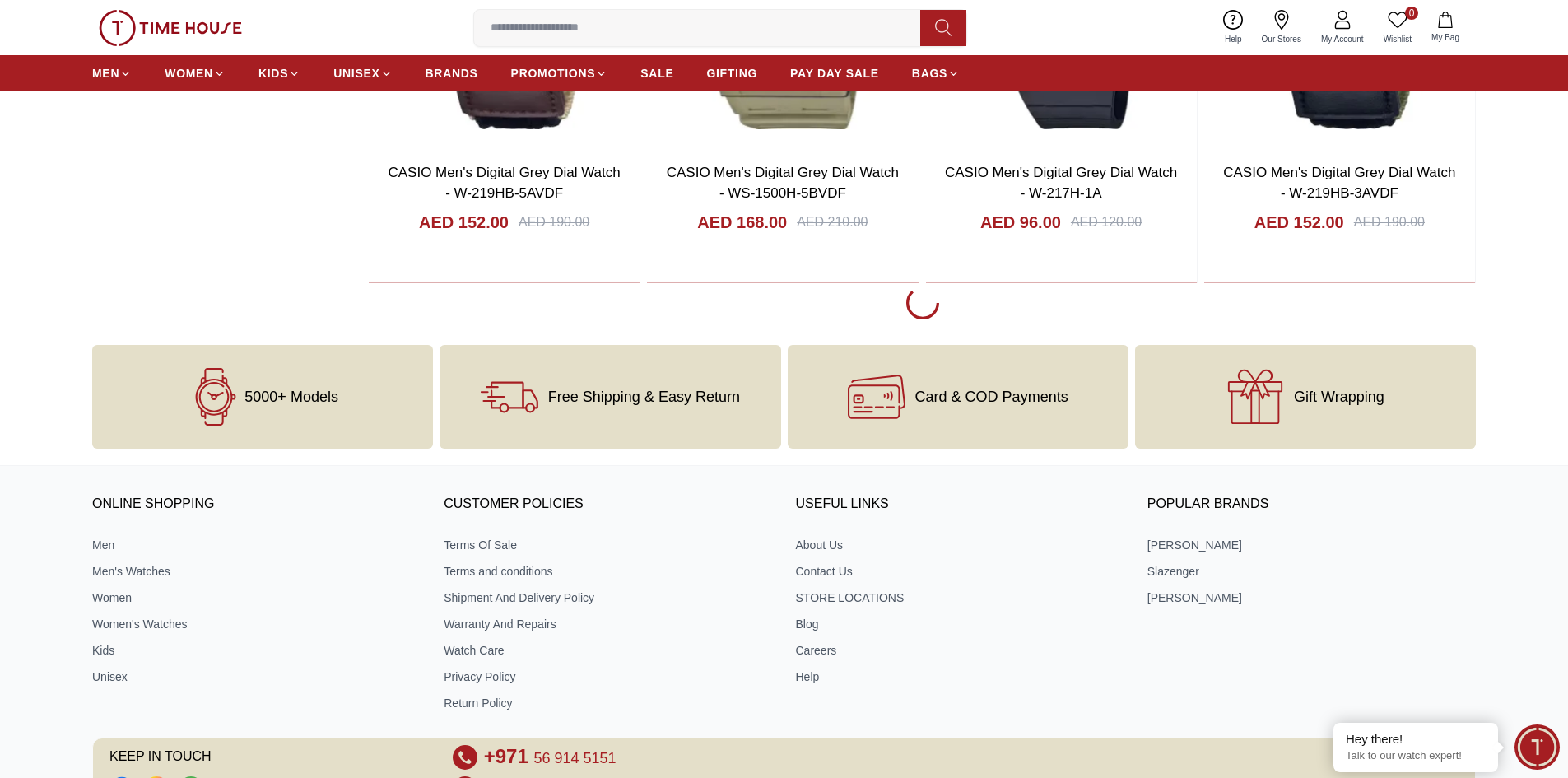
scroll to position [17996, 0]
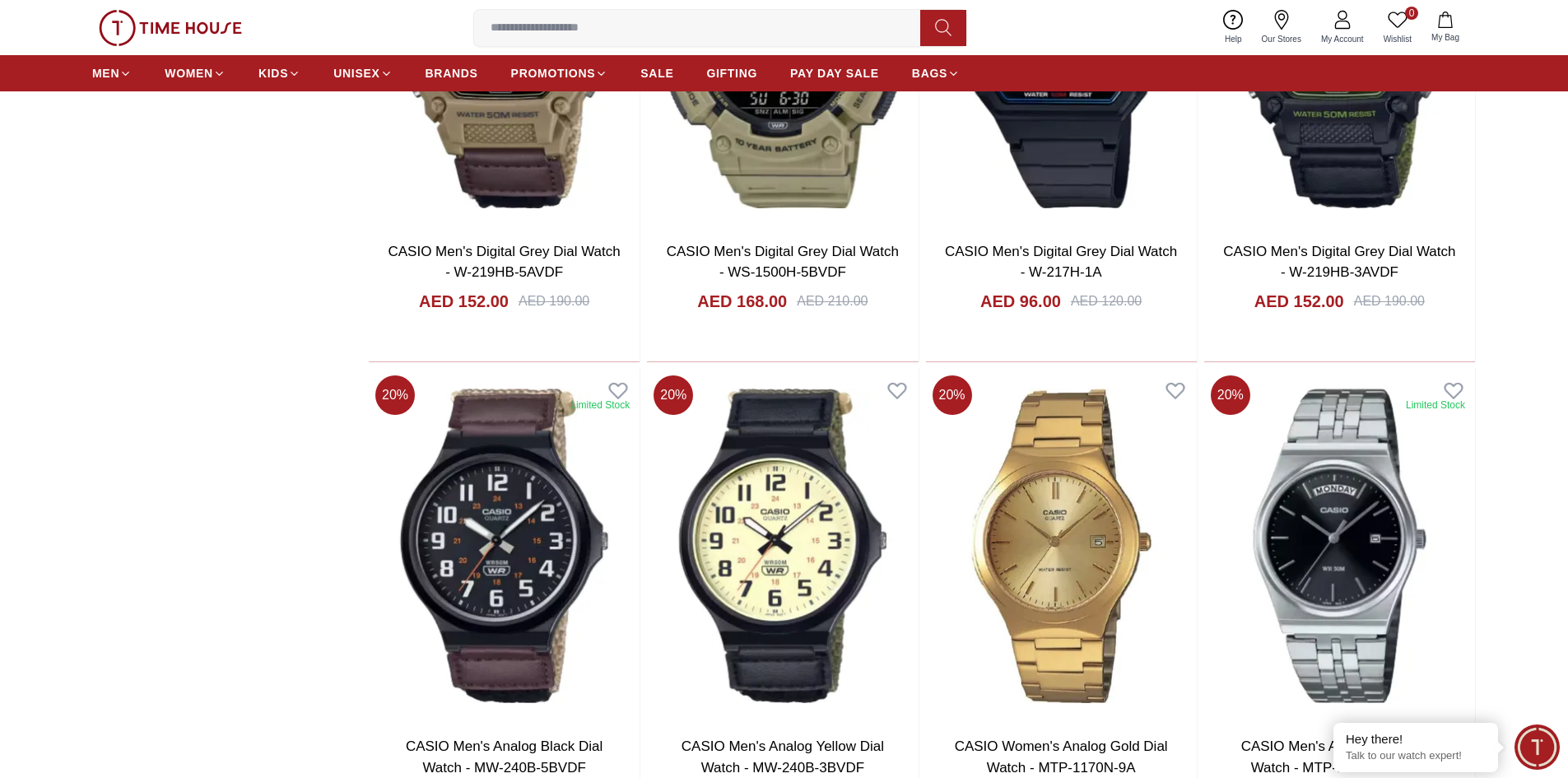
scroll to position [17831, 0]
